Goal: Task Accomplishment & Management: Manage account settings

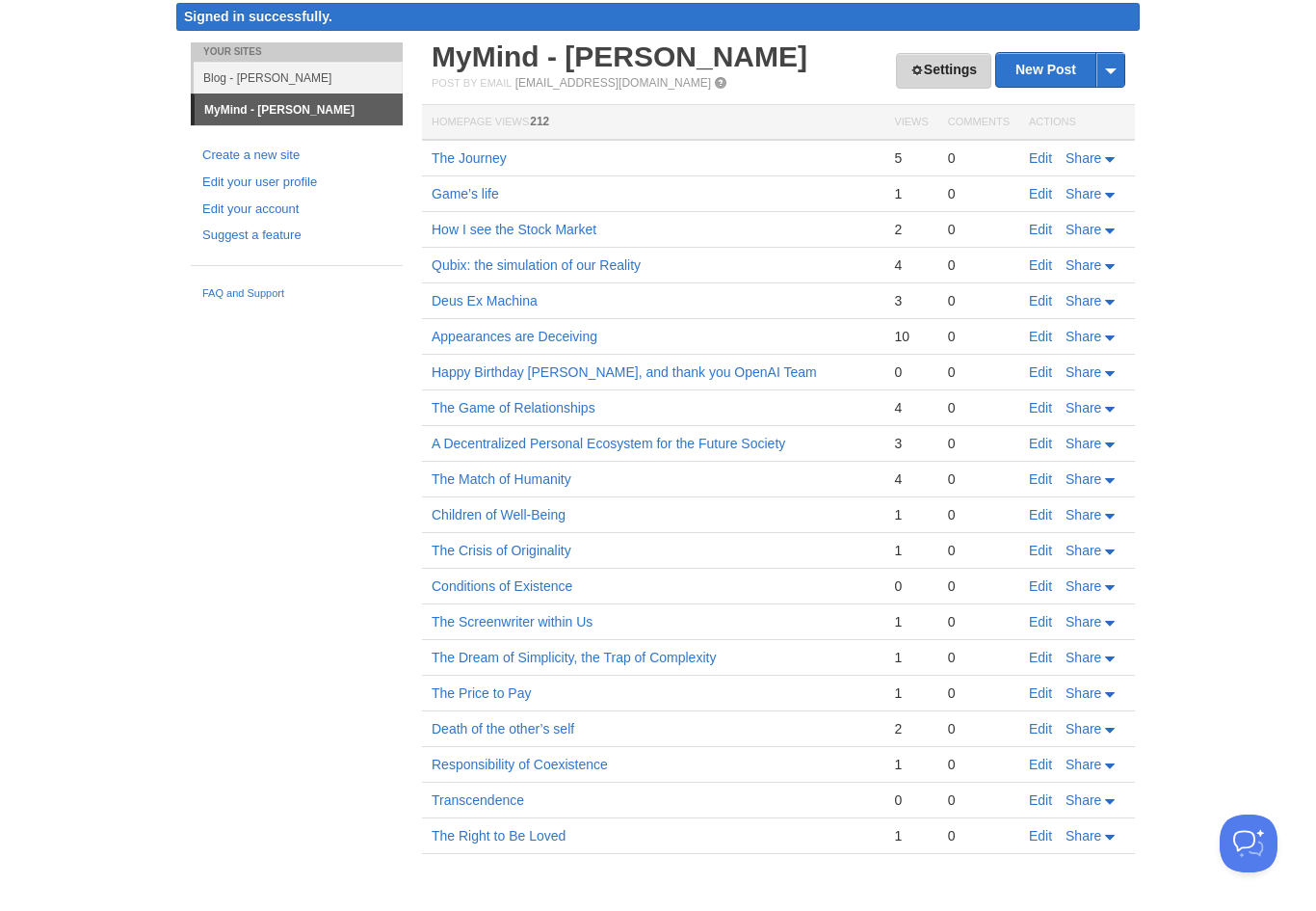
click at [936, 73] on link "Settings" at bounding box center [943, 71] width 95 height 35
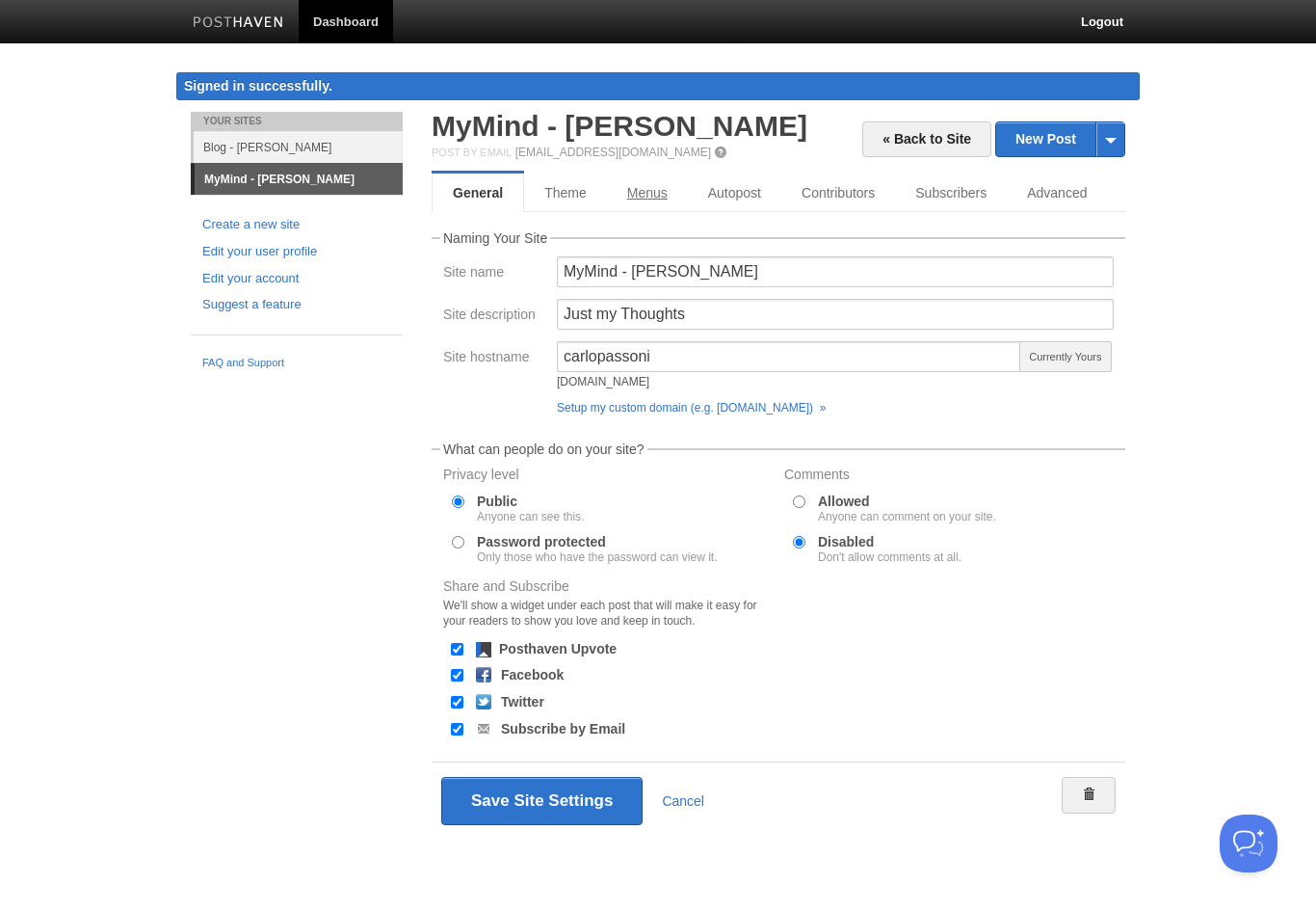
click at [662, 205] on link "Menus" at bounding box center [647, 192] width 81 height 38
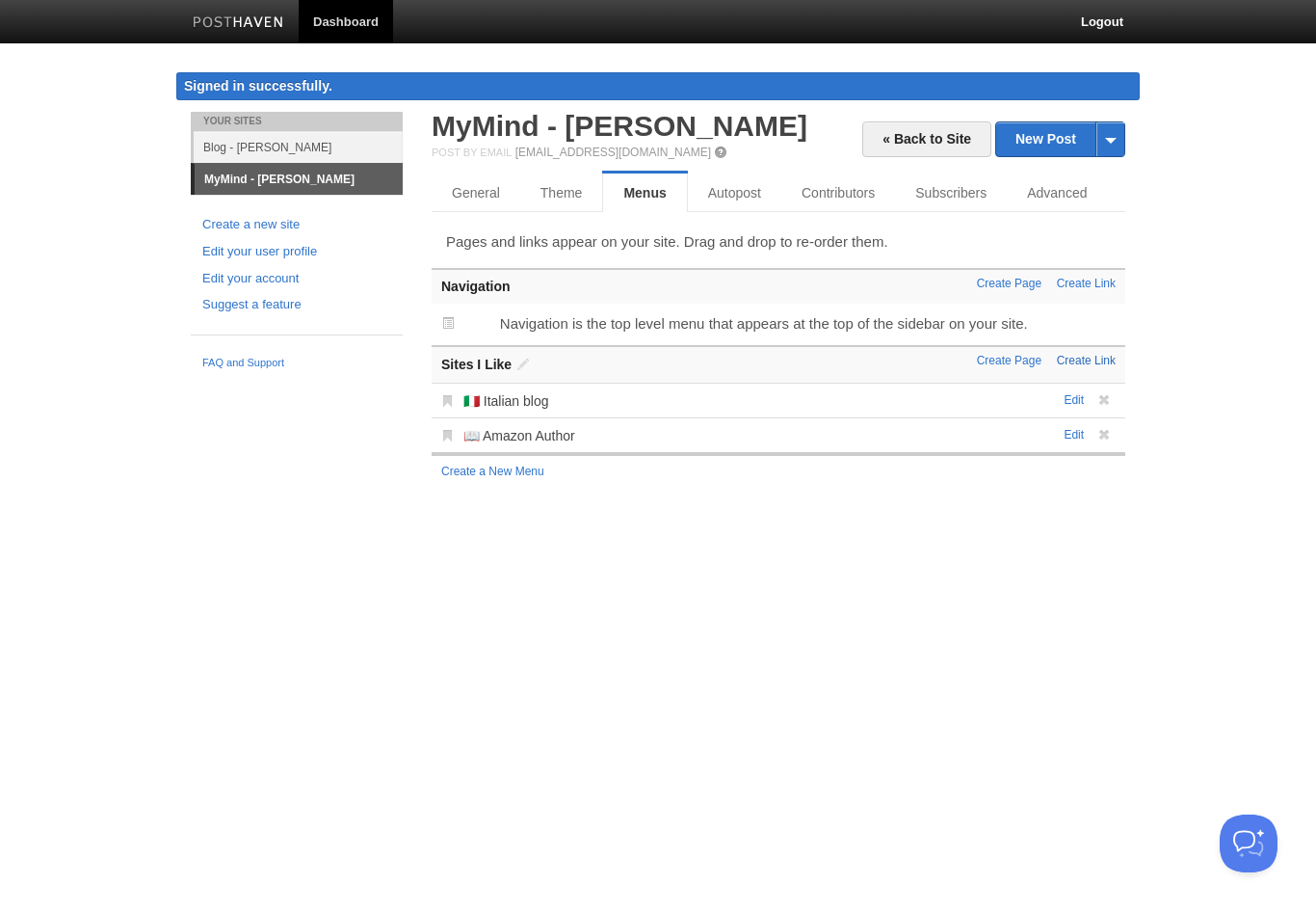
click at [1096, 360] on link "Create Link" at bounding box center [1086, 360] width 59 height 14
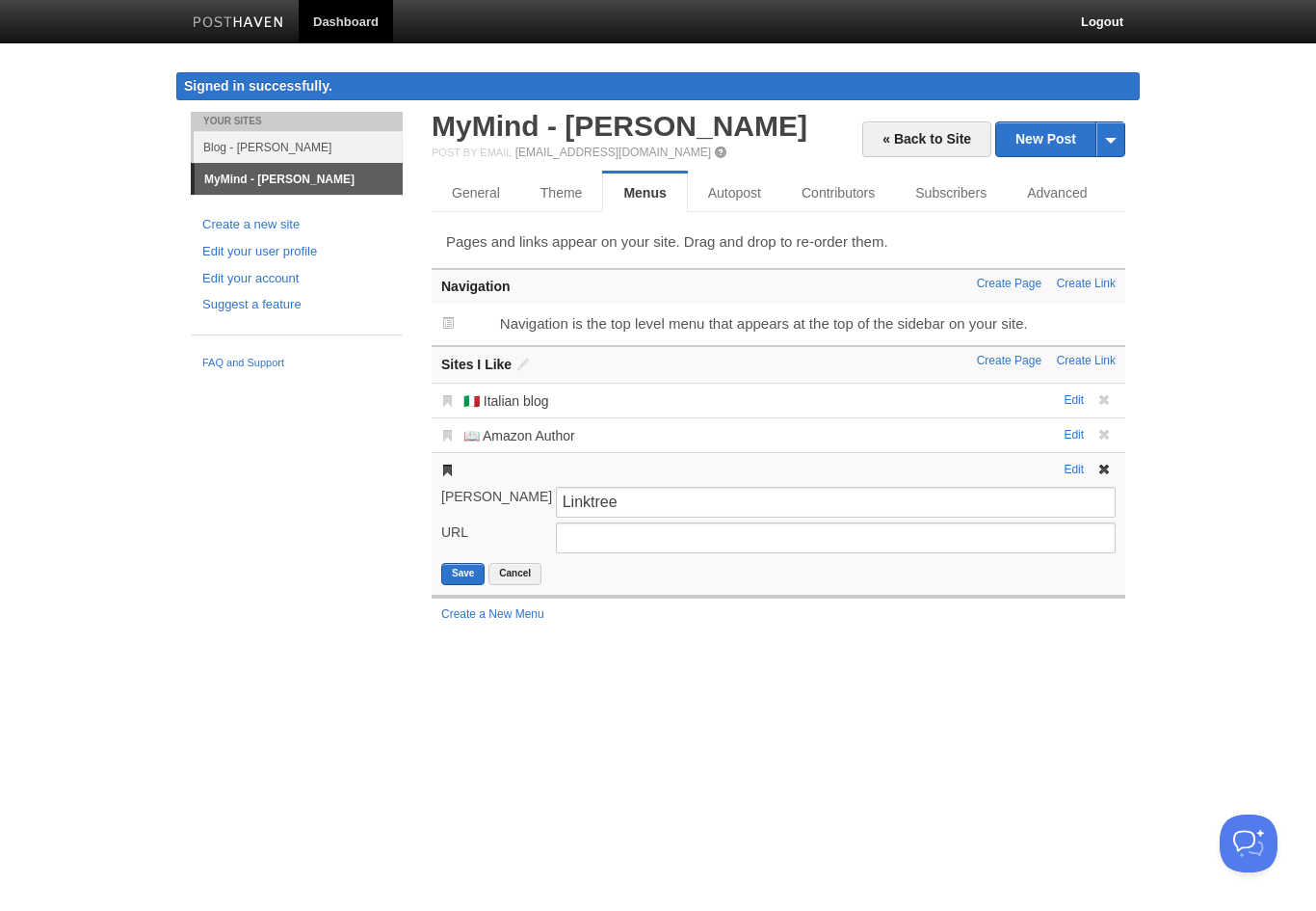
click at [732, 513] on input "Linktree" at bounding box center [836, 502] width 560 height 30
click at [722, 544] on input "URL" at bounding box center [836, 537] width 560 height 30
click at [564, 505] on input "Linktree" at bounding box center [836, 502] width 560 height 30
type input "🔗 Linktree"
click at [594, 537] on input "URL" at bounding box center [836, 537] width 560 height 30
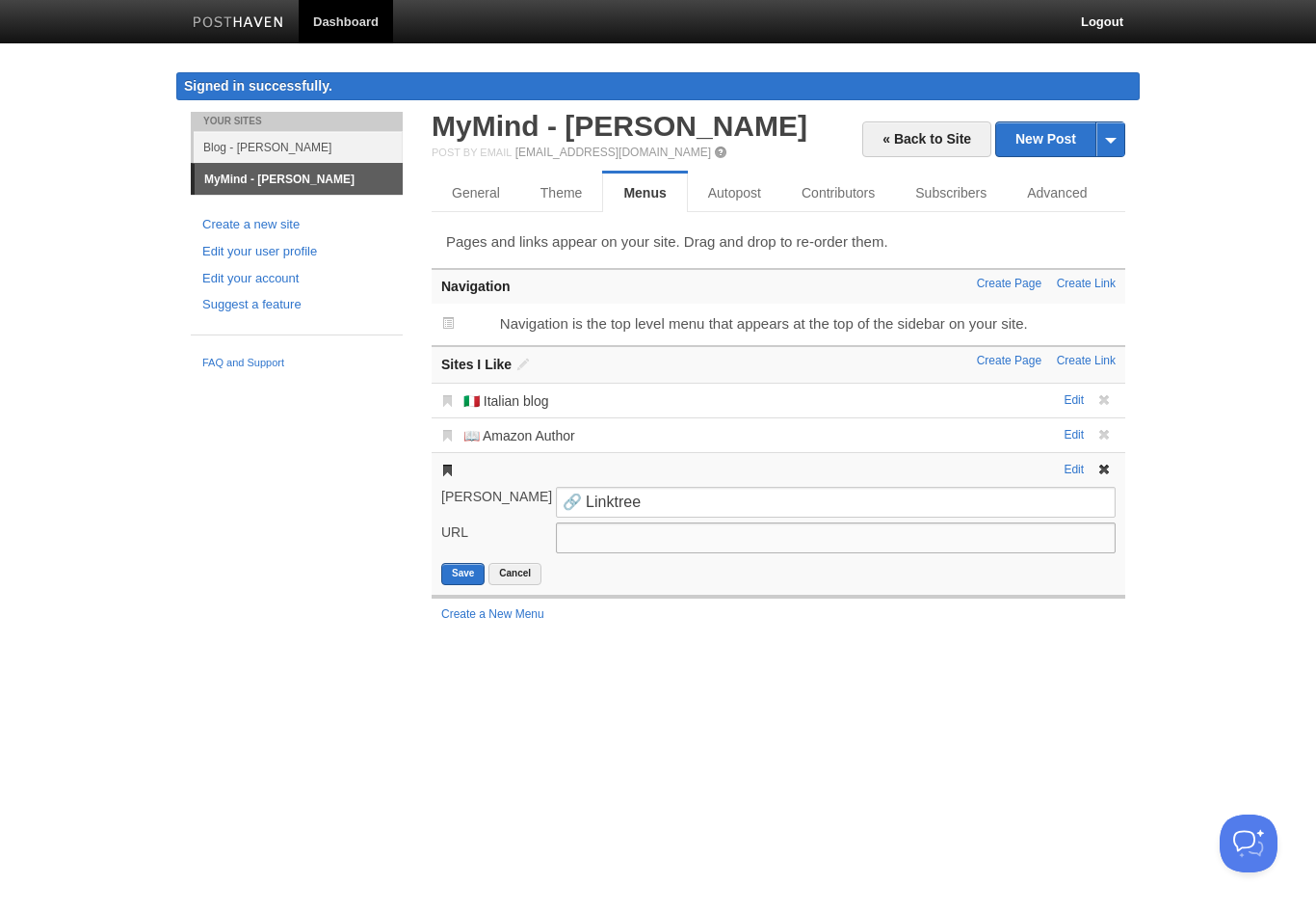
paste input "[URL][DOMAIN_NAME]"
type input "[URL][DOMAIN_NAME]"
click at [460, 569] on button "Save" at bounding box center [463, 574] width 43 height 23
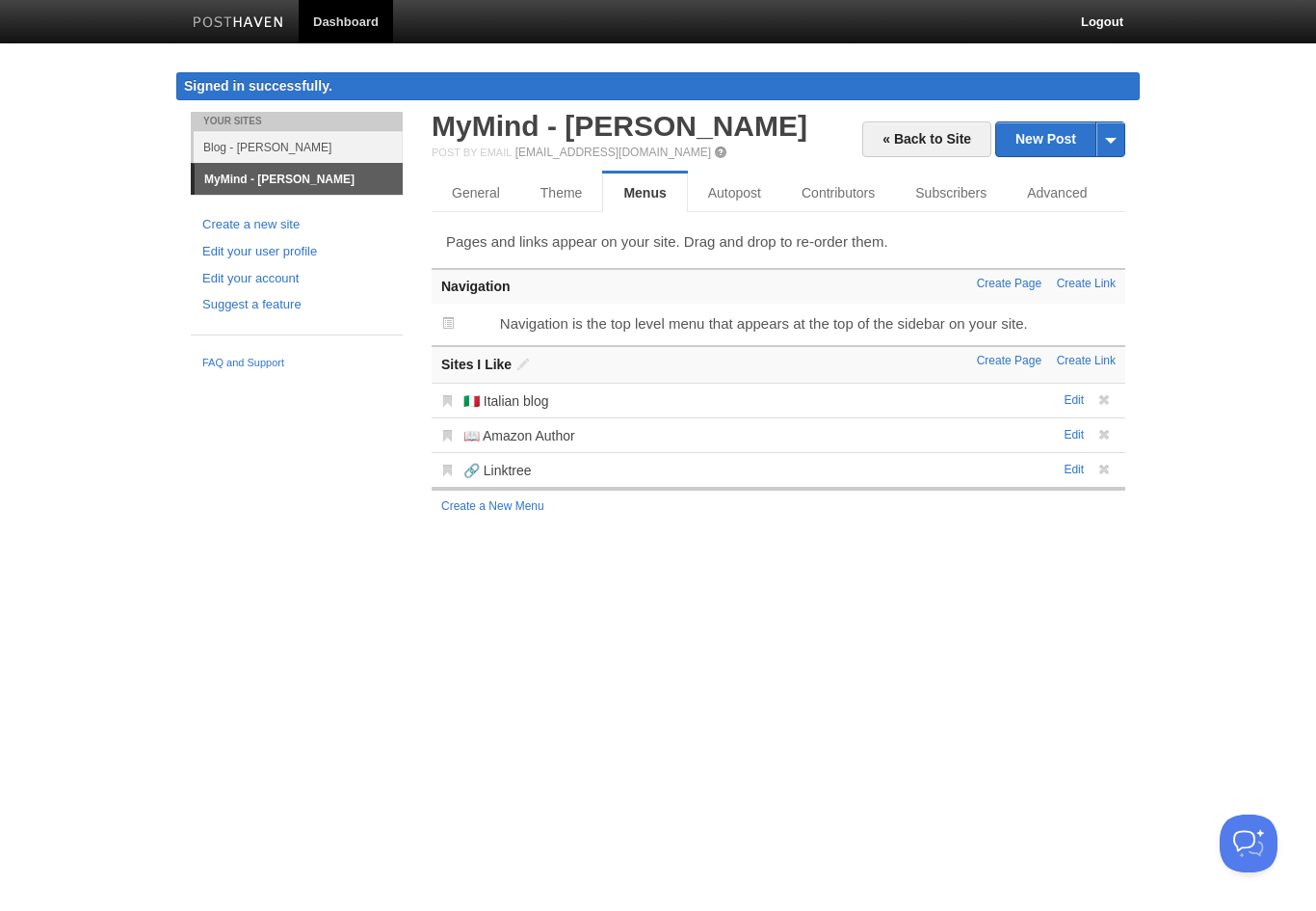
click at [327, 149] on link "Blog - [PERSON_NAME]" at bounding box center [299, 147] width 210 height 31
click at [278, 149] on link "Blog - [PERSON_NAME]" at bounding box center [299, 147] width 210 height 31
click at [278, 148] on link "Blog - [PERSON_NAME]" at bounding box center [299, 147] width 210 height 31
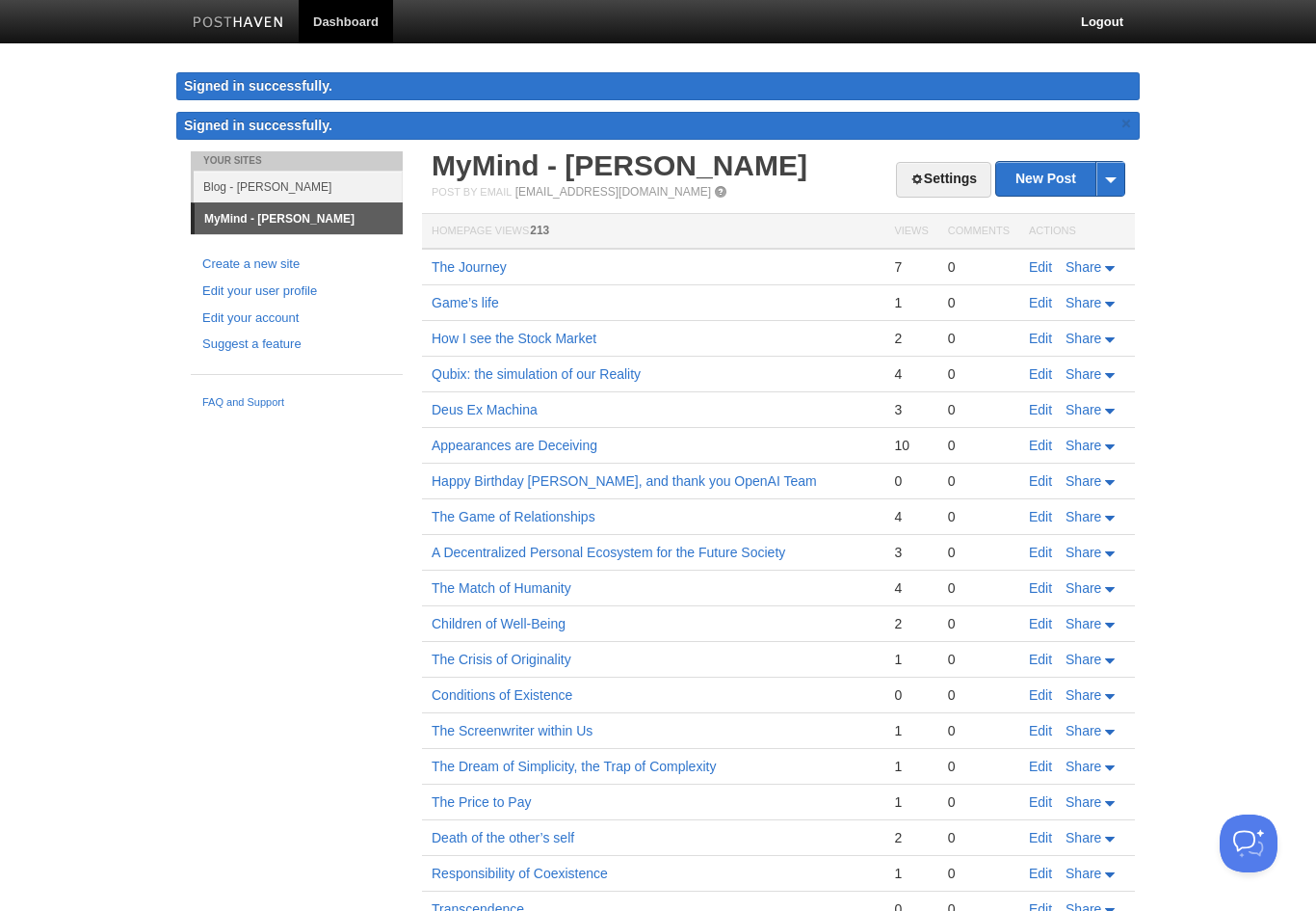
click at [331, 189] on link "Blog - [PERSON_NAME]" at bounding box center [299, 186] width 210 height 31
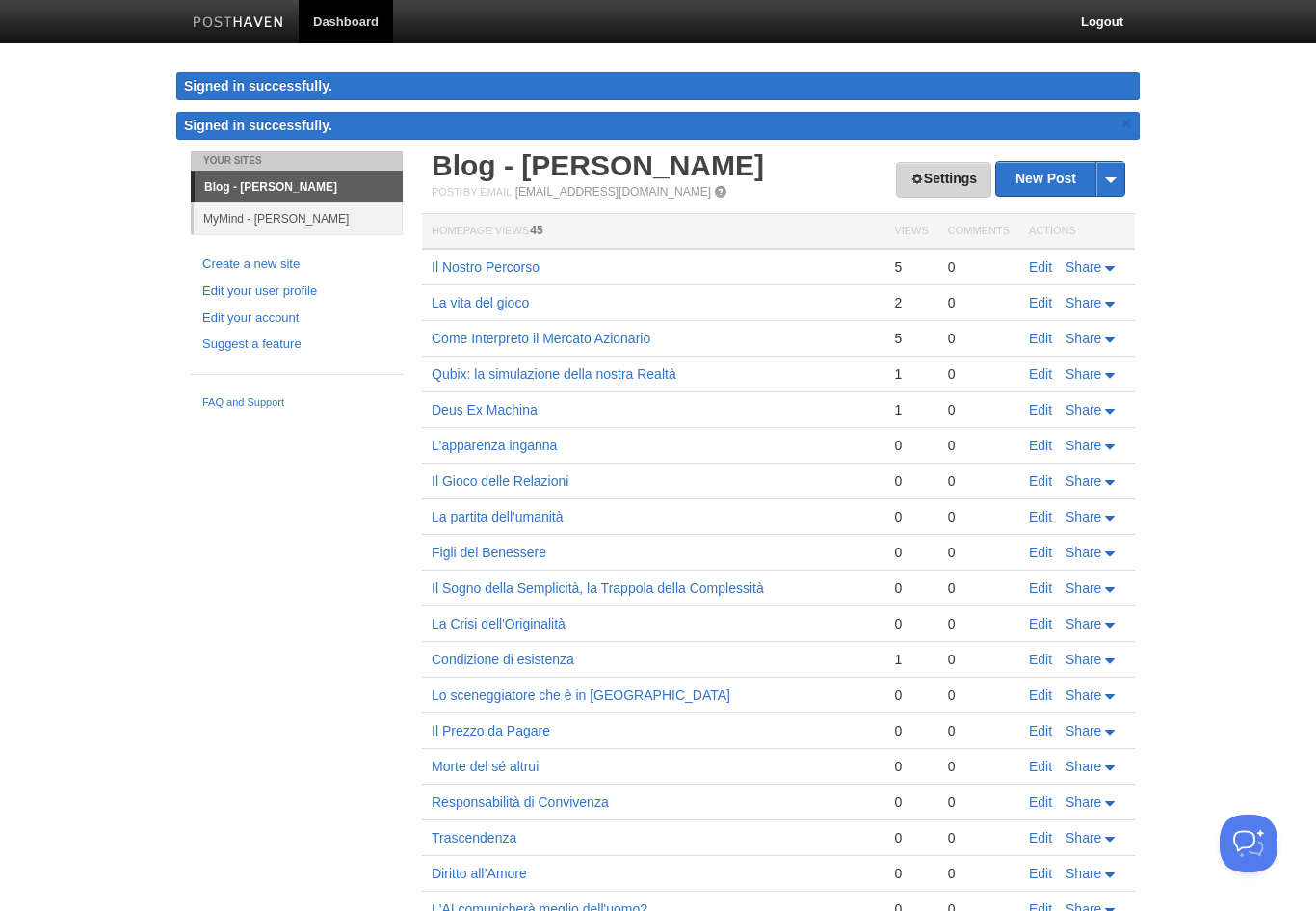
click at [947, 191] on link "Settings" at bounding box center [943, 179] width 95 height 35
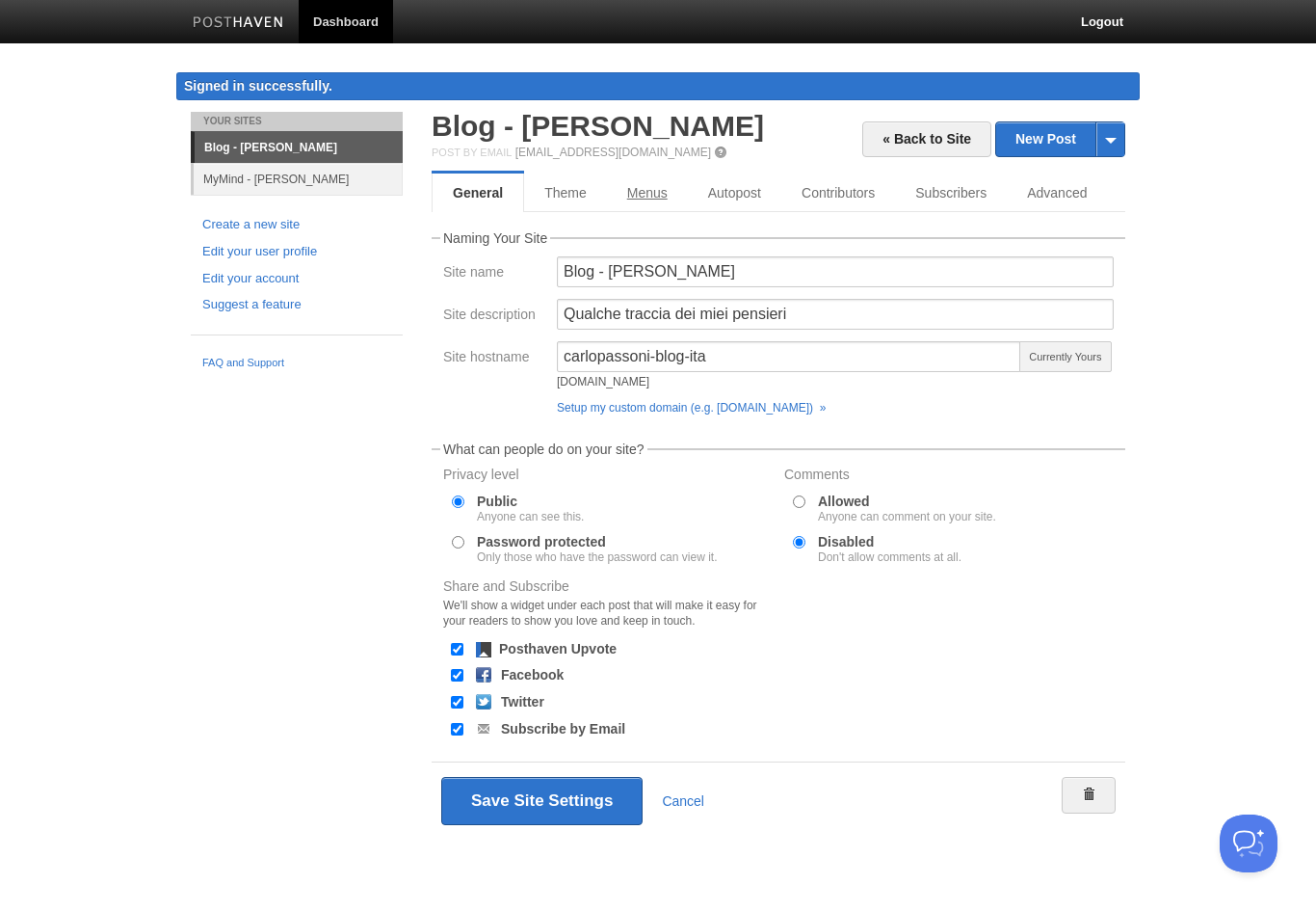
click at [657, 204] on link "Menus" at bounding box center [647, 192] width 81 height 38
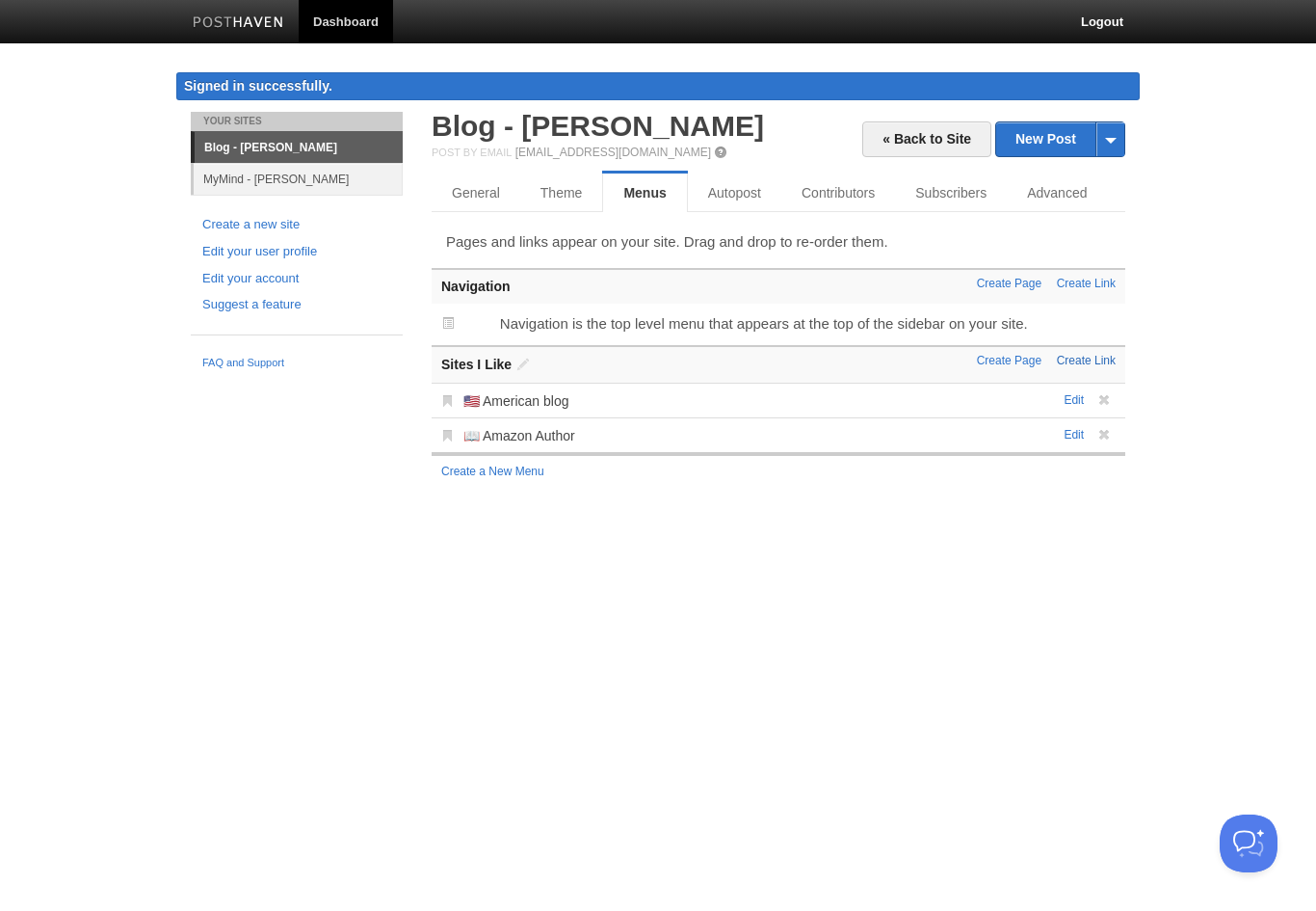
click at [1099, 358] on link "Create Link" at bounding box center [1086, 360] width 59 height 14
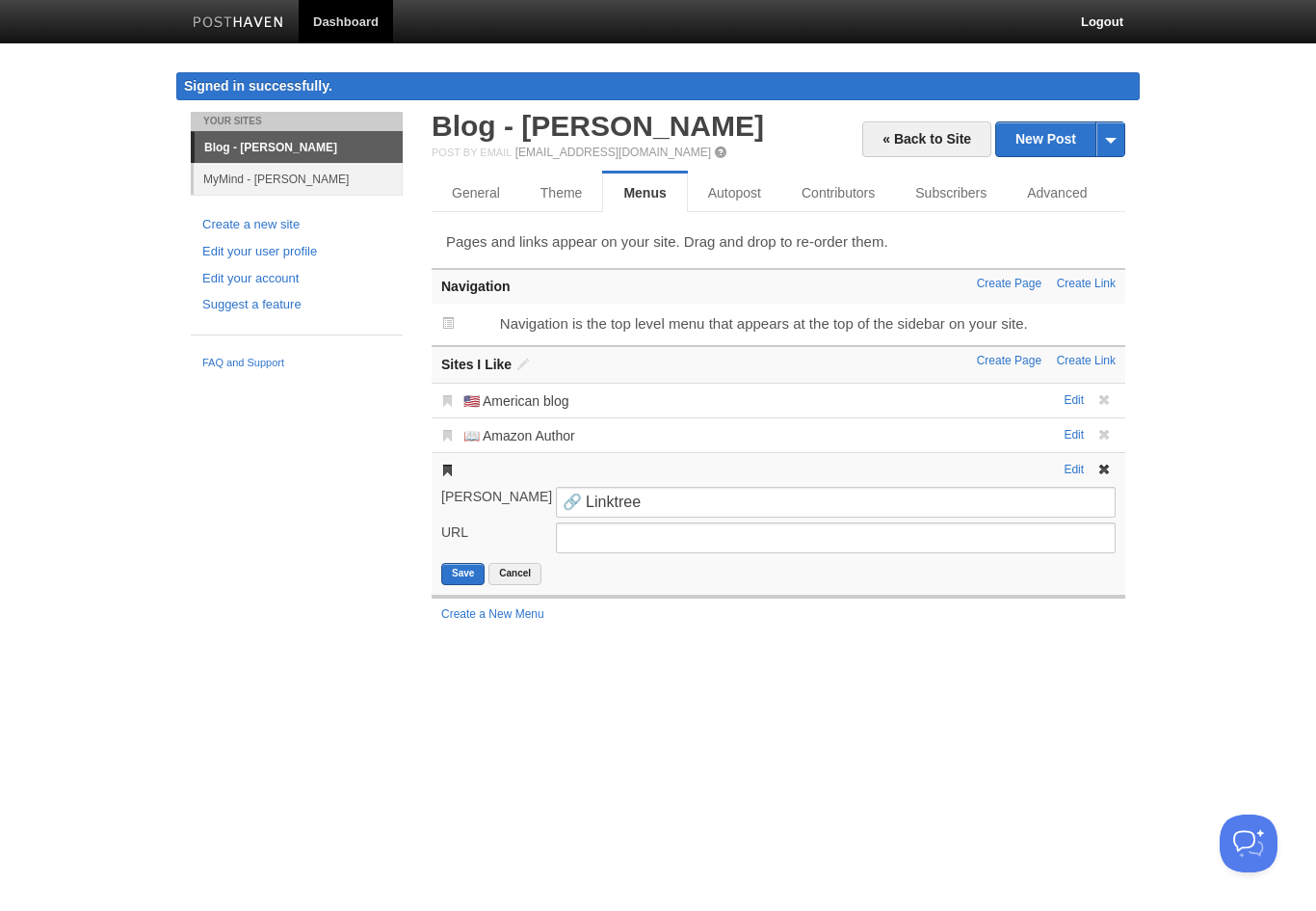
type input "🔗 Linktree"
click at [608, 539] on input "URL" at bounding box center [836, 537] width 560 height 30
paste input "[URL][DOMAIN_NAME]"
type input "[URL][DOMAIN_NAME]"
click at [467, 576] on button "Save" at bounding box center [463, 574] width 43 height 23
